Goal: Task Accomplishment & Management: Complete application form

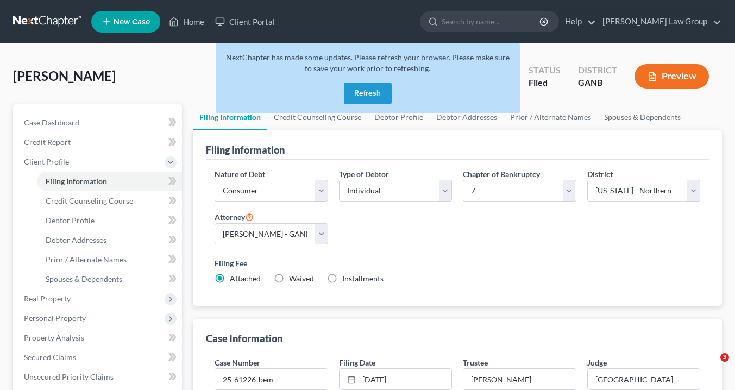
select select "1"
select select "0"
select select "19"
select select "0"
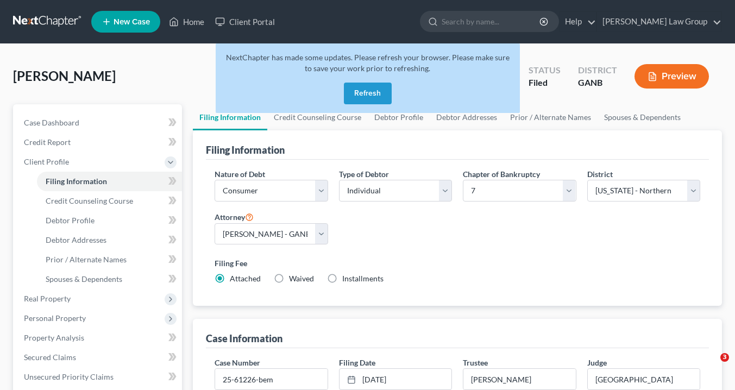
select select "10"
click at [381, 92] on button "Refresh" at bounding box center [368, 94] width 48 height 22
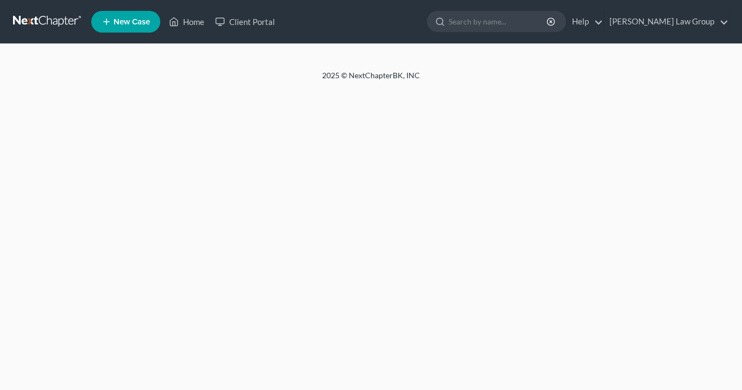
select select "1"
select select "0"
select select "10"
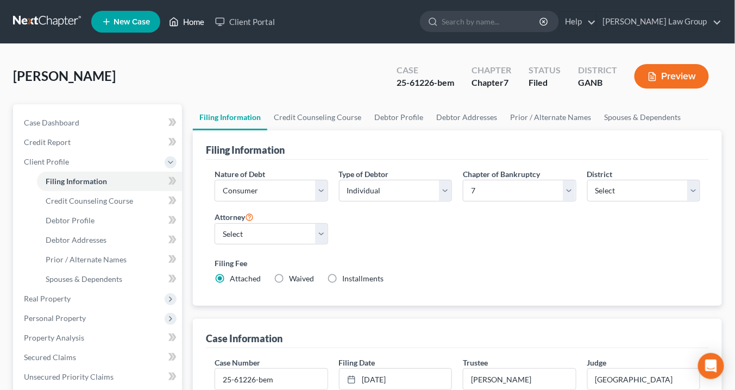
click at [192, 23] on link "Home" at bounding box center [186, 22] width 46 height 20
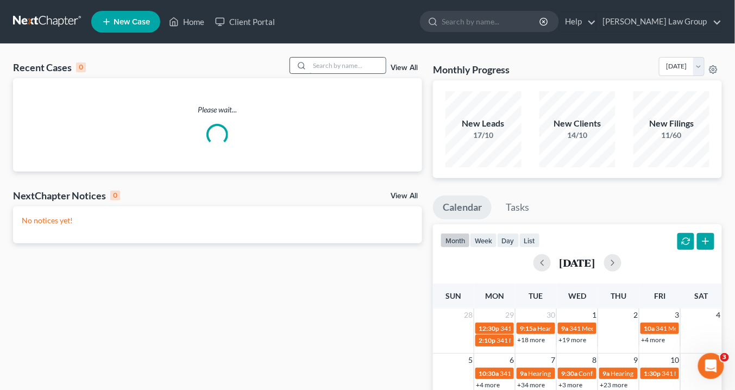
click at [316, 68] on input "search" at bounding box center [347, 66] width 76 height 16
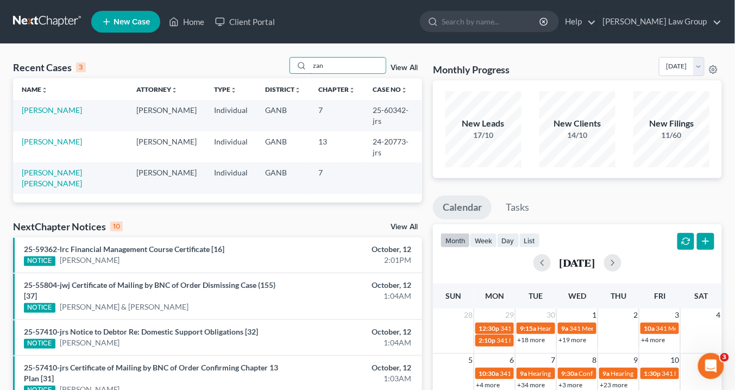
type input "zan"
